Goal: Navigation & Orientation: Find specific page/section

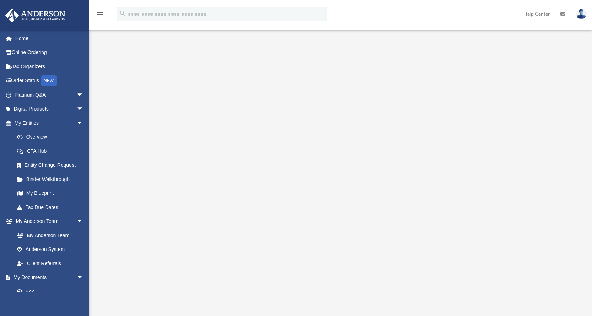
click at [544, 195] on div at bounding box center [340, 188] width 453 height 285
click at [59, 234] on link "My Anderson Team" at bounding box center [52, 235] width 84 height 14
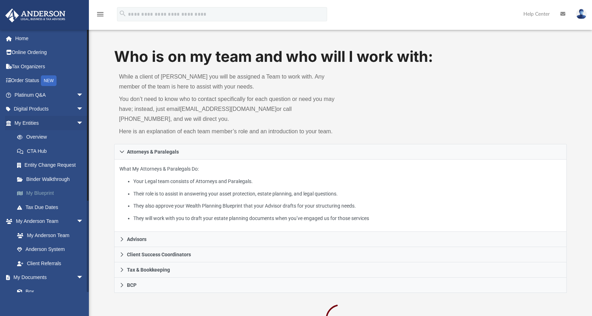
click at [44, 193] on link "My Blueprint" at bounding box center [52, 193] width 84 height 14
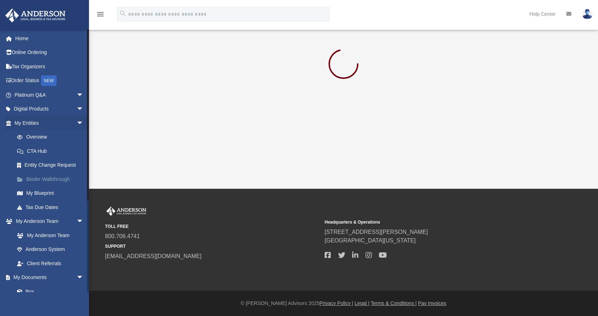
click at [46, 182] on link "Binder Walkthrough" at bounding box center [52, 179] width 84 height 14
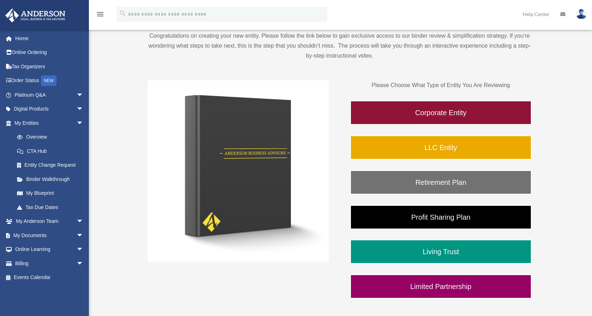
scroll to position [71, 0]
